Goal: Task Accomplishment & Management: Complete application form

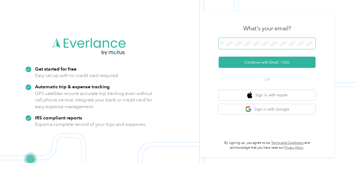
scroll to position [8, 0]
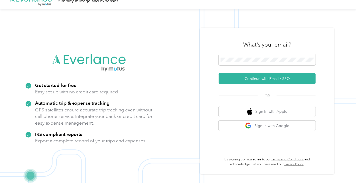
click at [282, 84] on button "Continue with Email / SSO" at bounding box center [266, 78] width 97 height 11
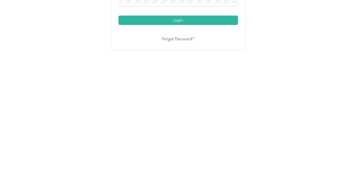
scroll to position [8, 0]
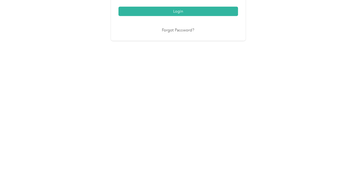
click at [179, 127] on button "Login" at bounding box center [177, 122] width 119 height 9
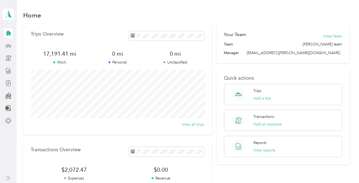
scroll to position [9, 0]
click at [9, 70] on line at bounding box center [9, 71] width 0 height 3
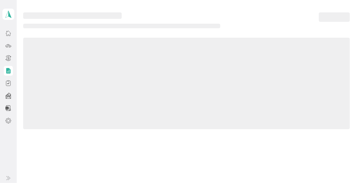
click at [4, 66] on div at bounding box center [8, 71] width 9 height 10
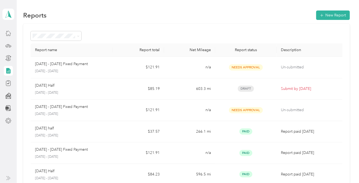
click at [52, 93] on p "[DATE] - [DATE]" at bounding box center [71, 92] width 73 height 5
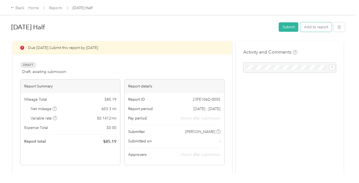
click at [316, 27] on button "Add to report" at bounding box center [315, 26] width 31 height 9
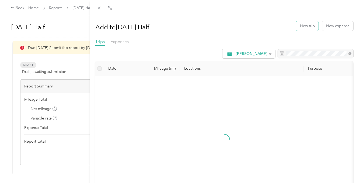
click at [304, 25] on button "New trip" at bounding box center [307, 25] width 22 height 9
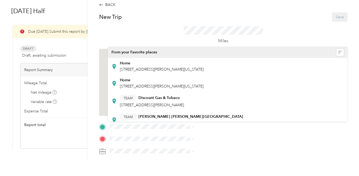
click at [288, 120] on div "TEAM Discount Gas & Tobaco [STREET_ADDRESS][PERSON_NAME]" at bounding box center [227, 117] width 232 height 15
click at [273, 98] on div "Home [STREET_ADDRESS][PERSON_NAME][US_STATE]" at bounding box center [227, 99] width 232 height 13
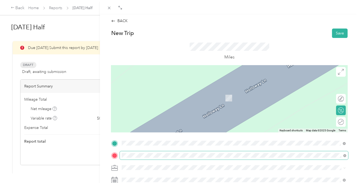
scroll to position [23, 0]
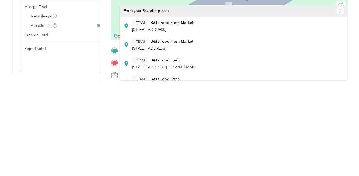
click at [165, 139] on span "[STREET_ADDRESS]" at bounding box center [149, 141] width 34 height 5
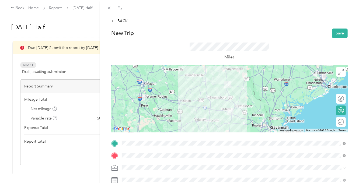
click at [223, 103] on div at bounding box center [229, 98] width 236 height 67
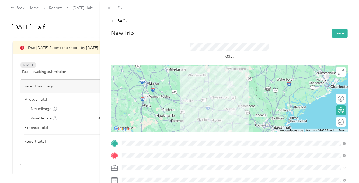
click at [232, 102] on div at bounding box center [229, 98] width 236 height 67
click at [231, 100] on div at bounding box center [229, 98] width 236 height 67
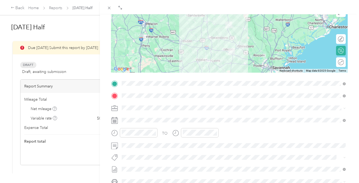
scroll to position [64, 0]
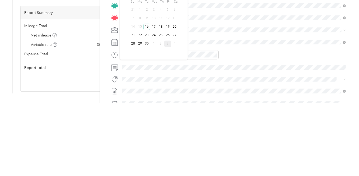
click at [139, 114] on div "29" at bounding box center [139, 117] width 7 height 7
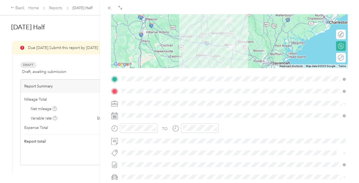
click at [155, 128] on icon "close-circle" at bounding box center [154, 128] width 4 height 4
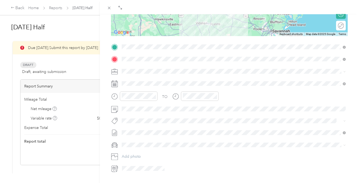
scroll to position [96, 0]
click at [215, 96] on icon "close-circle" at bounding box center [215, 96] width 4 height 4
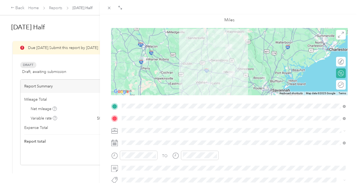
scroll to position [0, 0]
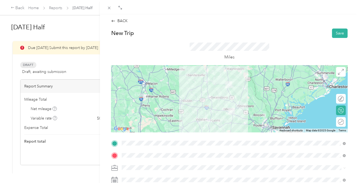
click at [339, 31] on button "Save" at bounding box center [340, 33] width 16 height 9
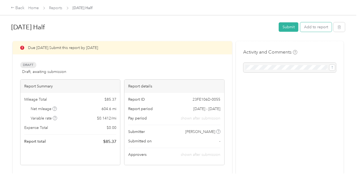
click at [317, 27] on button "Add to report" at bounding box center [315, 26] width 31 height 9
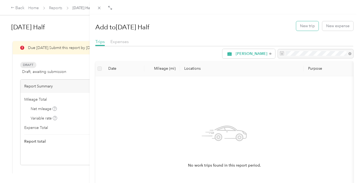
click at [303, 26] on button "New trip" at bounding box center [307, 25] width 22 height 9
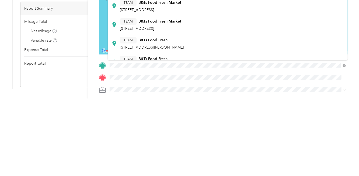
click at [154, 105] on span "[STREET_ADDRESS]" at bounding box center [137, 106] width 34 height 5
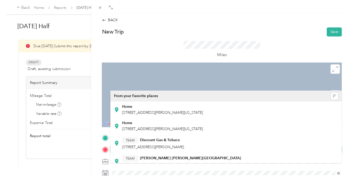
scroll to position [20, 0]
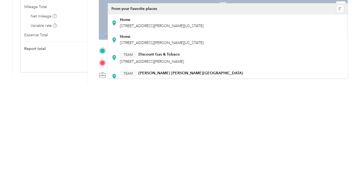
click at [156, 133] on span "[STREET_ADDRESS][PERSON_NAME][US_STATE]" at bounding box center [162, 135] width 84 height 5
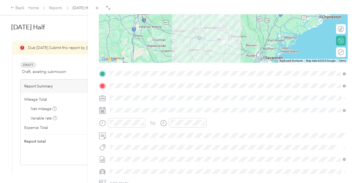
scroll to position [68, 0]
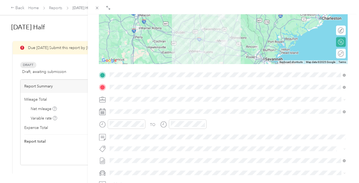
click at [221, 34] on div at bounding box center [223, 30] width 248 height 67
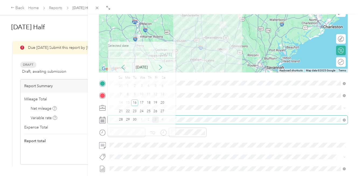
scroll to position [20, 0]
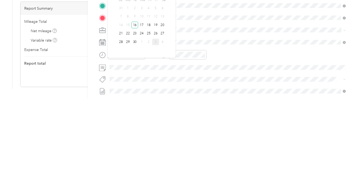
click at [128, 116] on div "29" at bounding box center [127, 119] width 7 height 7
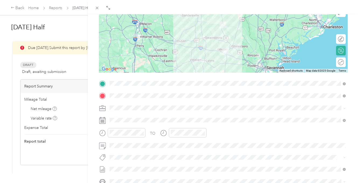
click at [143, 133] on icon "close-circle" at bounding box center [142, 133] width 4 height 4
click at [204, 132] on icon "close-circle" at bounding box center [203, 133] width 4 height 4
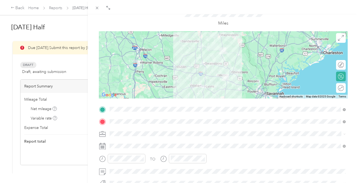
scroll to position [0, 0]
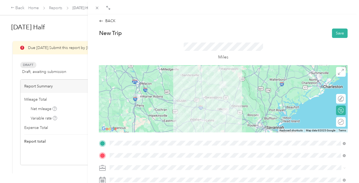
click at [339, 36] on button "Save" at bounding box center [340, 33] width 16 height 9
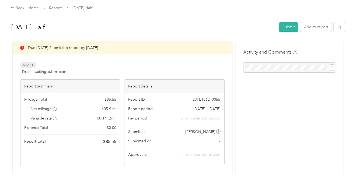
click at [318, 27] on button "Add to report" at bounding box center [315, 26] width 31 height 9
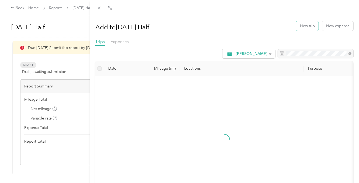
click at [304, 25] on button "New trip" at bounding box center [307, 25] width 22 height 9
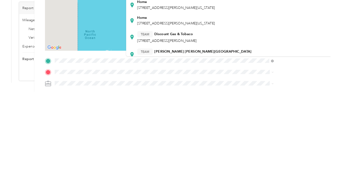
click at [295, 95] on div "Home [STREET_ADDRESS][PERSON_NAME][US_STATE]" at bounding box center [256, 99] width 232 height 13
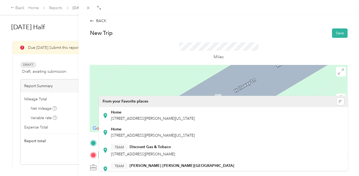
scroll to position [20, 0]
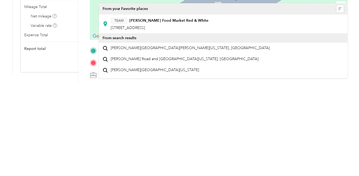
click at [145, 118] on span "[STREET_ADDRESS]" at bounding box center [128, 120] width 34 height 5
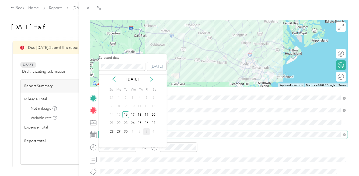
scroll to position [21, 0]
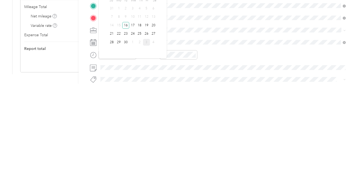
click at [126, 132] on div "30" at bounding box center [125, 135] width 7 height 7
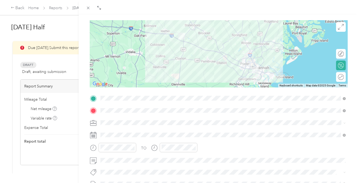
click at [133, 146] on icon "close-circle" at bounding box center [132, 148] width 4 height 4
click at [195, 148] on icon "close-circle" at bounding box center [194, 148] width 4 height 4
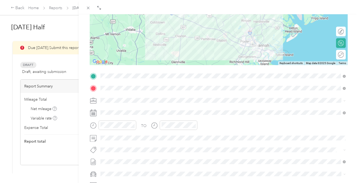
scroll to position [0, 0]
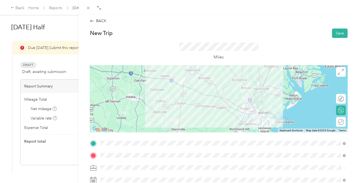
click at [342, 33] on button "Save" at bounding box center [340, 33] width 16 height 9
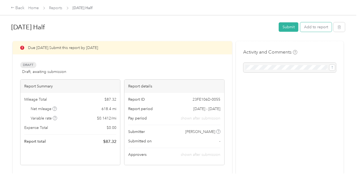
click at [317, 27] on button "Add to report" at bounding box center [315, 26] width 31 height 9
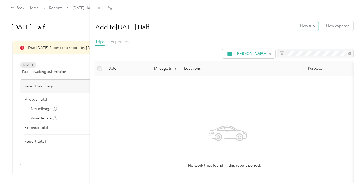
click at [304, 28] on button "New trip" at bounding box center [307, 25] width 22 height 9
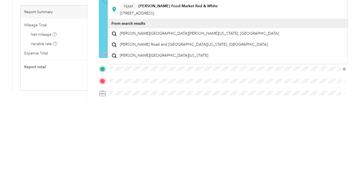
click at [183, 82] on strong "[PERSON_NAME] Food Market Red & White" at bounding box center [177, 80] width 79 height 5
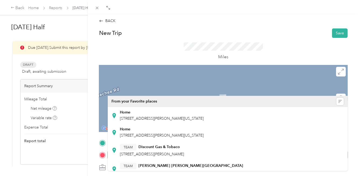
scroll to position [20, 0]
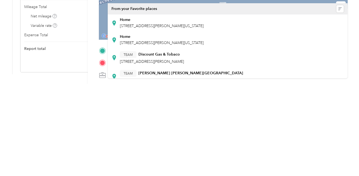
click at [179, 133] on span "[STREET_ADDRESS][PERSON_NAME][US_STATE]" at bounding box center [162, 135] width 84 height 5
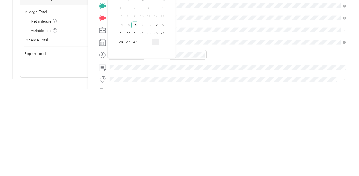
click at [135, 126] on div "30" at bounding box center [134, 129] width 7 height 7
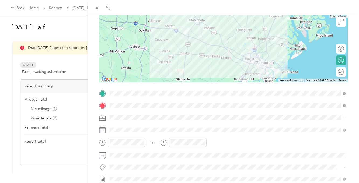
click at [143, 142] on icon "close-circle" at bounding box center [142, 142] width 4 height 4
click at [203, 142] on icon "close-circle" at bounding box center [203, 142] width 4 height 4
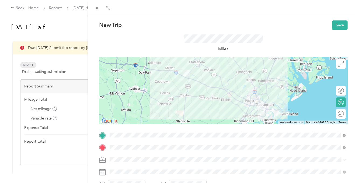
scroll to position [0, 0]
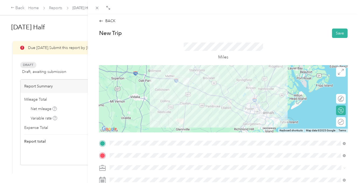
click at [225, 90] on div at bounding box center [223, 98] width 248 height 67
click at [341, 32] on button "Save" at bounding box center [340, 33] width 16 height 9
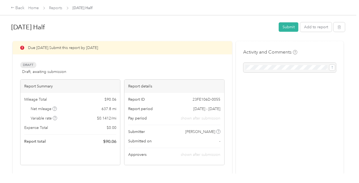
click at [289, 26] on button "Submit" at bounding box center [288, 26] width 20 height 9
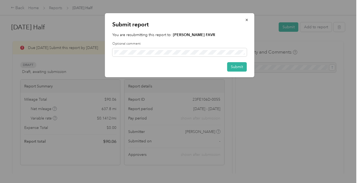
click at [236, 66] on button "Submit" at bounding box center [237, 66] width 20 height 9
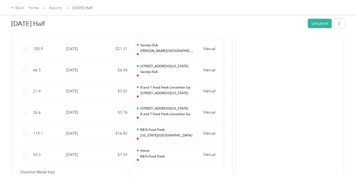
scroll to position [26, 0]
